Goal: Navigation & Orientation: Find specific page/section

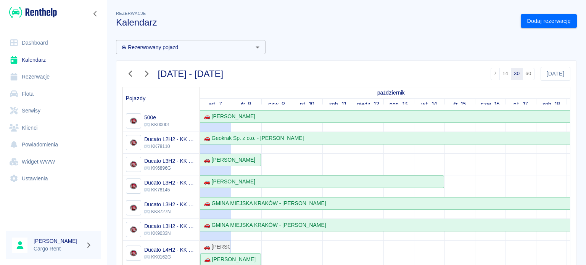
click at [24, 15] on img at bounding box center [33, 12] width 48 height 13
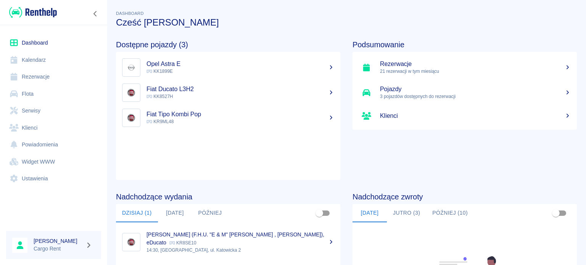
click at [43, 60] on link "Kalendarz" at bounding box center [53, 59] width 95 height 17
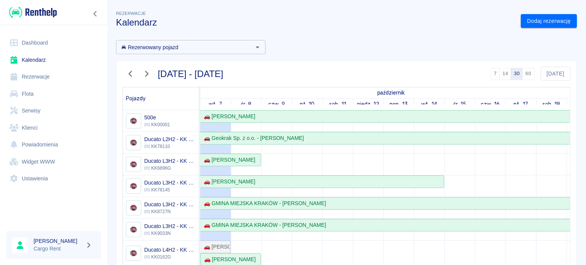
click at [37, 12] on img at bounding box center [33, 12] width 48 height 13
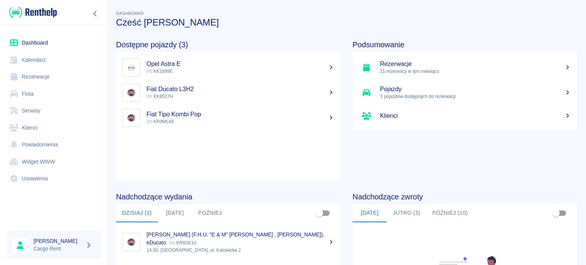
click at [45, 13] on img at bounding box center [33, 12] width 48 height 13
